Goal: Communication & Community: Answer question/provide support

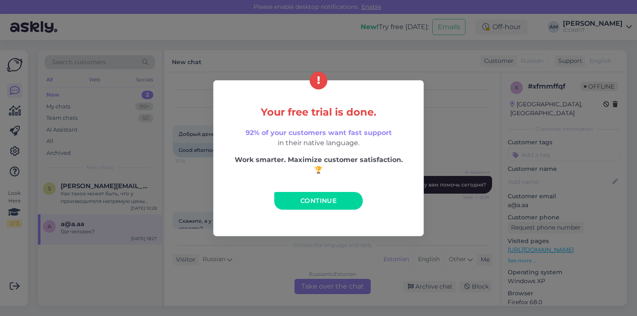
scroll to position [410, 0]
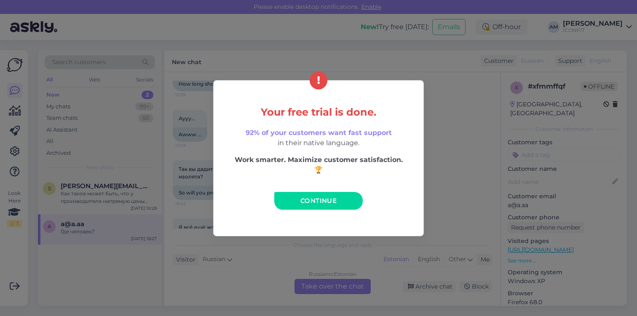
click at [316, 207] on link "Continue" at bounding box center [318, 201] width 89 height 18
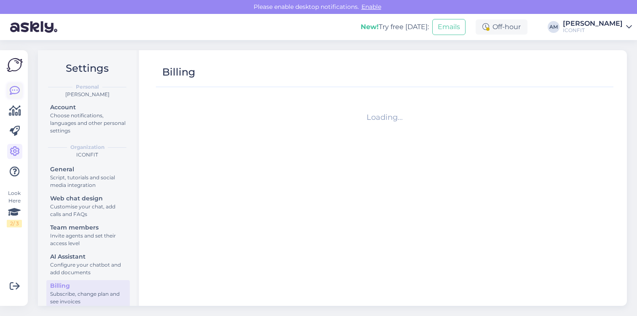
click at [19, 88] on icon at bounding box center [15, 91] width 10 height 10
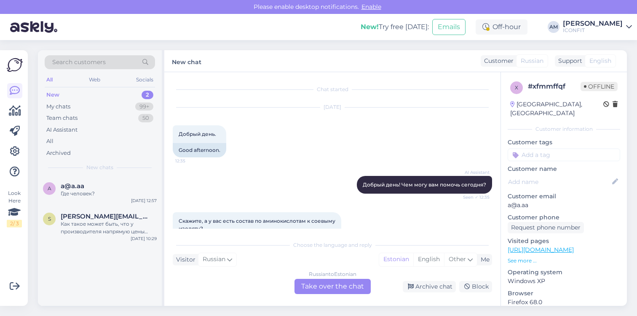
scroll to position [539, 0]
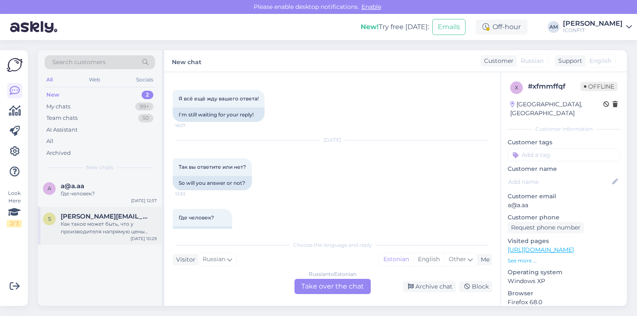
click at [111, 220] on div "Как такое может быть, что у производителя напрямую цены выше, чем у посредников?" at bounding box center [109, 227] width 96 height 15
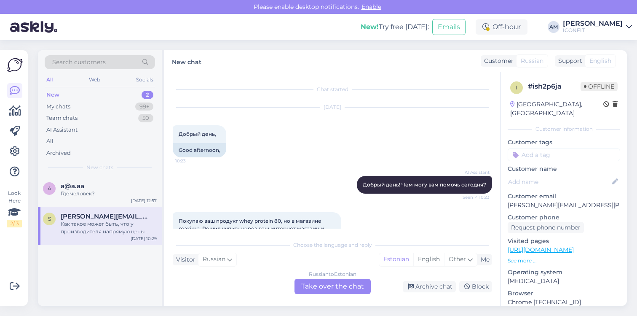
scroll to position [218, 0]
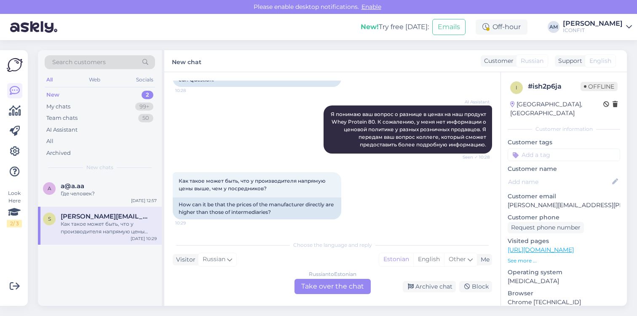
click at [324, 289] on div "Russian to Estonian Take over the chat" at bounding box center [333, 286] width 76 height 15
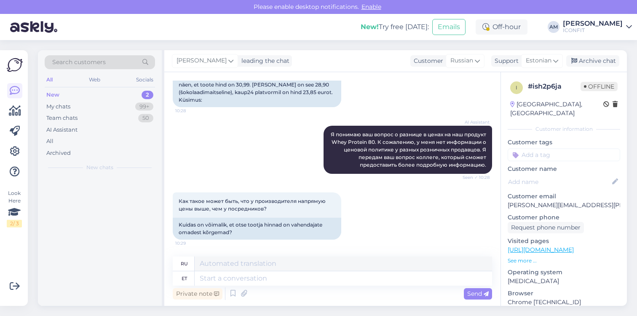
scroll to position [190, 0]
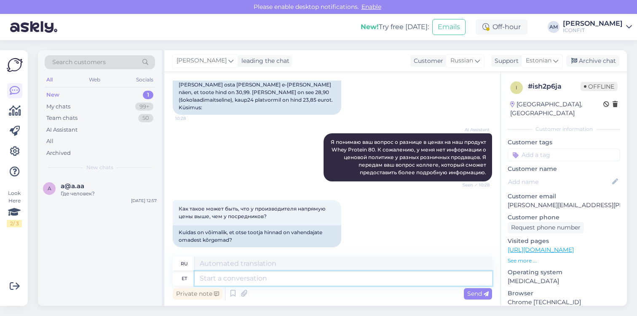
click at [247, 279] on textarea at bounding box center [344, 278] width 298 height 14
type textarea "Tere!"
type textarea "Привет"
type textarea "Tere!"
type textarea "Привет!"
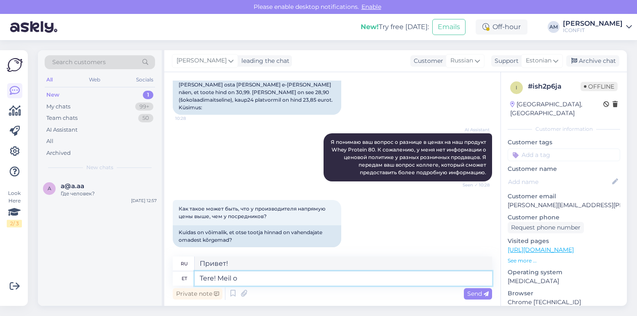
type textarea "Tere! Meil on"
type textarea "Привет! Мы"
type textarea "Tere! Meil on"
type textarea "Привет! У нас есть"
type textarea "Tere! Meil on väga he"
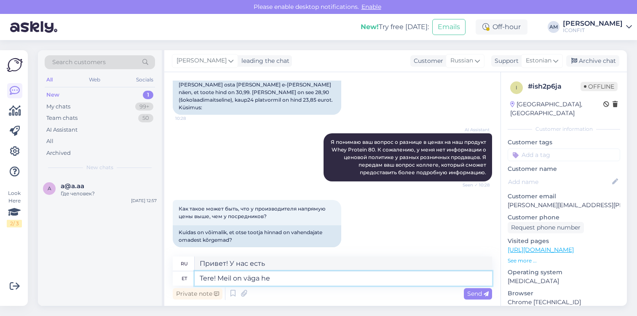
type textarea "Привет! Мы очень"
type textarea "Tere! Meil on väga hea"
type textarea "Здравствуйте! Мы очень довольны."
type textarea "Tere! Meil on väga hea meel, k"
type textarea "Здравствуйте! Мы очень рады."
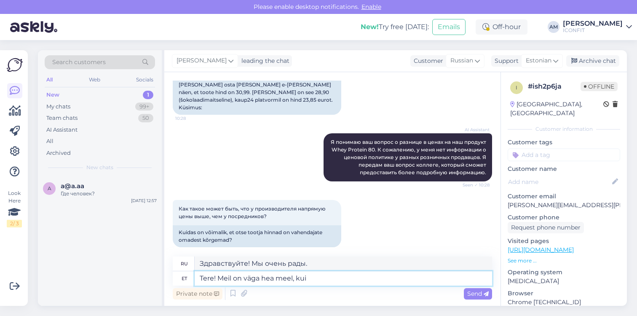
type textarea "Tere! Meil on väga hea meel, kui l"
type textarea "Здравствуйте! Мы очень рады вас слышать."
type textarea "Tere! Meil on väga hea meel, kui leiate meie"
type textarea "Здравствуйте! Мы очень рады, что вы нас нашли."
type textarea "Tere! Meil on väga hea meel, kui leiate meie edasimüüjate juures"
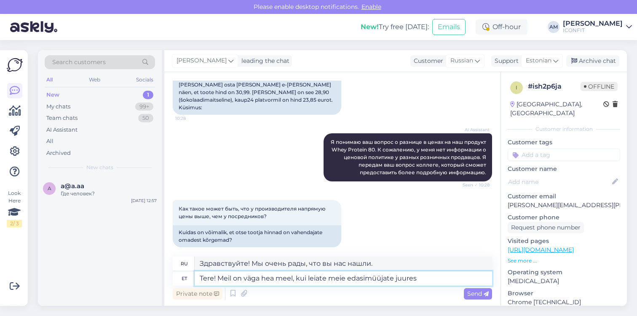
type textarea "Здравствуйте! Мы будем очень рады, если вы найдете наших реселлеров."
type textarea "Tere! Meil on väga hea meel, kui leiate meie edasimüüjate juurest"
type textarea "Здравствуйте! Мы будем очень рады, если вы найдете наших дилеров."
type textarea "Tere! Meil on väga hea meel, kui leiate meie edasimüüjate juurest tooteid"
type textarea "Здравствуйте! Мы будем очень рады, если вы найдёте продукцию у наших дилеров."
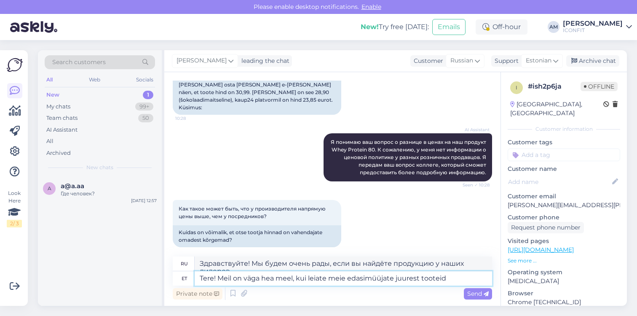
scroll to position [198, 0]
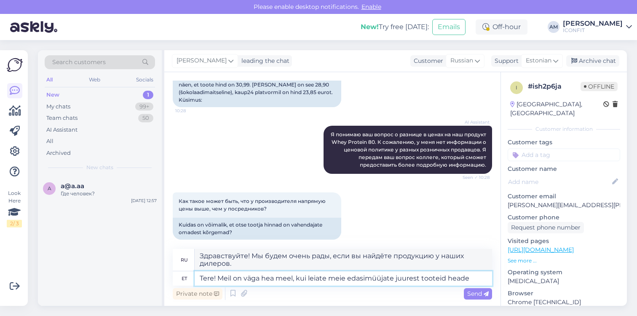
type textarea "Tere! Meil on väga hea meel, kui leiate meie edasimüüjate juurest tooteid heade…"
type textarea "Здравствуйте! Мы будем очень рады, если вы найдете товары по выгодным ценам у н…"
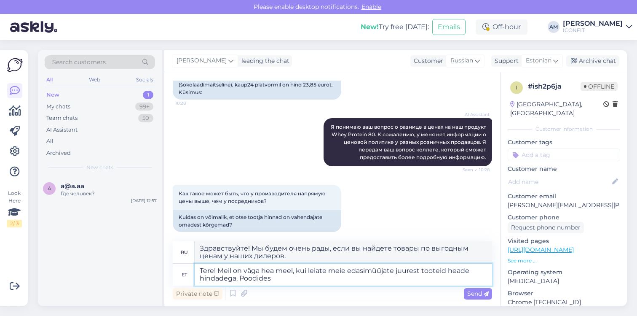
type textarea "Tere! Meil on väga hea meel, kui leiate meie edasimüüjate juurest tooteid heade…"
type textarea "Здравствуйте! Мы будем очень рады, если вы найдете товары по выгодным ценам у н…"
type textarea "Tere! Meil on väga hea meel, kui leiate meie edasimüüjate juurest tooteid heade…"
type textarea "Здравствуйте! Мы будем очень рады, если вы найдете товары по выгодным ценам у н…"
type textarea "Tere! Meil on väga hea meel, kui leiate meie edasimüüjate juurest tooteid heade…"
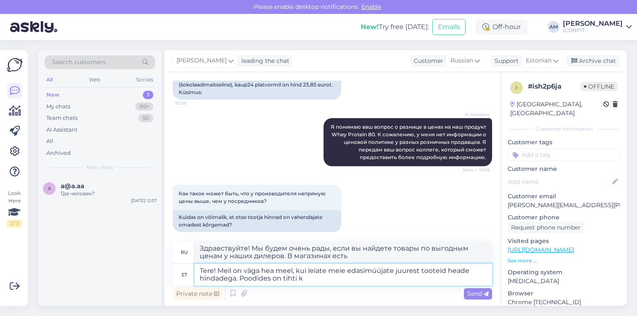
type textarea "Здравствуйте! Мы будем очень рады, если вы найдете товары по выгодным ценам у н…"
type textarea "Tere! Meil on väga hea meel, kui leiate meie edasimüüjate juurest tooteid heade…"
type textarea "Здравствуйте! Мы будем очень рады, если вы найдете товары по выгодным ценам у н…"
type textarea "Tere! Meil on väga hea meel, kui leiate meie edasimüüjate juurest tooteid heade…"
type textarea "Здравствуйте! Мы будем очень рады, если вы найдете товары по выгодным ценам у н…"
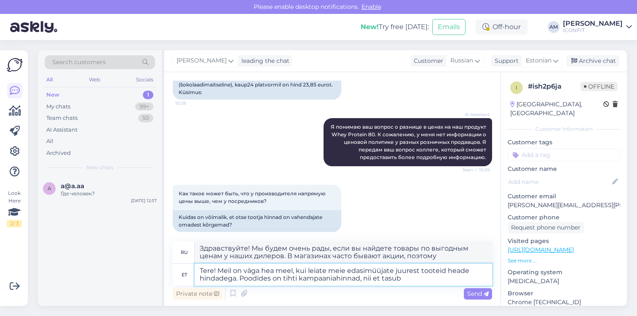
type textarea "Tere! Meil on väga hea meel, kui leiate meie edasimüüjate juurest tooteid heade…"
type textarea "Здравствуйте! Мы будем очень рады, если вы найдете товары по выгодным ценам у н…"
type textarea "Tere! Meil on väga hea meel, kui leiate meie edasimüüjate juurest tooteid heade…"
type textarea "Здравствуйте! Мы будем очень рады, если вы найдёте товары по выгодным ценам у н…"
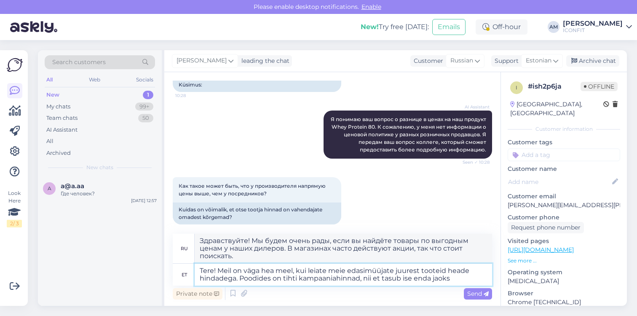
type textarea "Tere! Meil on väga hea meel, kui leiate meie edasimüüjate juurest tooteid heade…"
type textarea "Здравствуйте! Мы будем очень рады, если вы найдёте у наших дилеров товары по вы…"
type textarea "Tere! Meil on väga hea meel, kui leiate meie edasimüüjate juurest tooteid heade…"
type textarea "Здравствуйте! Мы будем очень рады, если вы найдете товары по выгодным ценам у н…"
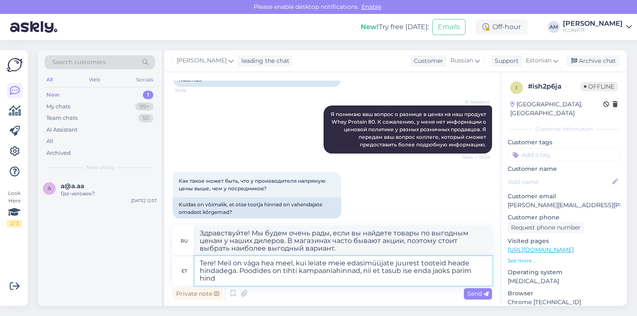
type textarea "Tere! Meil on väga hea meel, kui leiate meie edasimüüjate juurest tooteid heade…"
type textarea "Здравствуйте! Мы будем очень рады, если вы найдете товары по выгодным ценам у н…"
type textarea "Tere! Meil on väga hea meel, kui leiate meie edasimüüjate juurest tooteid heade…"
type textarea "Здравствуйте! Мы будем очень рады, если вы найдете товары по выгодным ценам у н…"
type textarea "Tere! Meil on väga hea meel, kui leiate meie edasimüüjate juurest tooteid heade…"
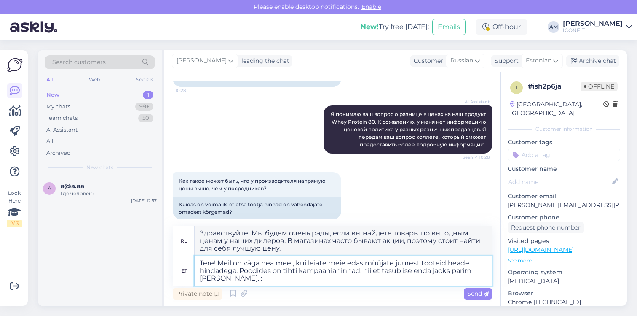
type textarea "Здравствуйте! Мы будем очень рады, если вы найдёте товары по выгодным ценам у н…"
type textarea "Tere! Meil on väga hea meel, kui leiate meie edasimüüjate juurest tooteid heade…"
type textarea "Здравствуйте! Мы будем очень рады, если вы найдёте товары по выгодным ценам у н…"
type textarea "Tere! Meil on väga hea meel, kui leiate meie edasimüüjate juurest tooteid heade…"
click at [482, 294] on span "Send" at bounding box center [477, 294] width 21 height 8
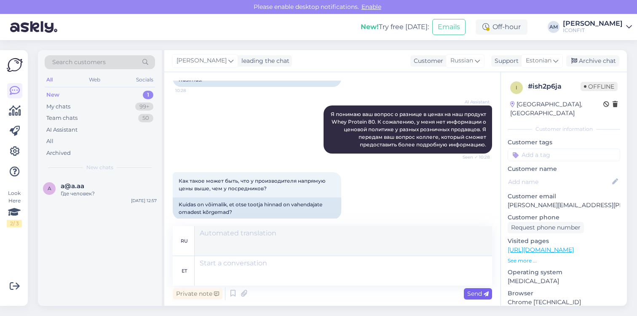
scroll to position [286, 0]
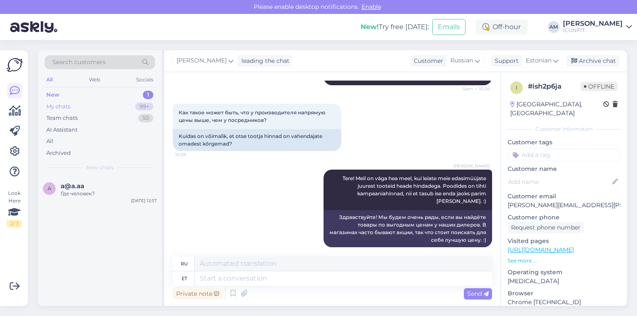
click at [90, 106] on div "My chats 99+" at bounding box center [100, 107] width 110 height 12
